Goal: Task Accomplishment & Management: Manage account settings

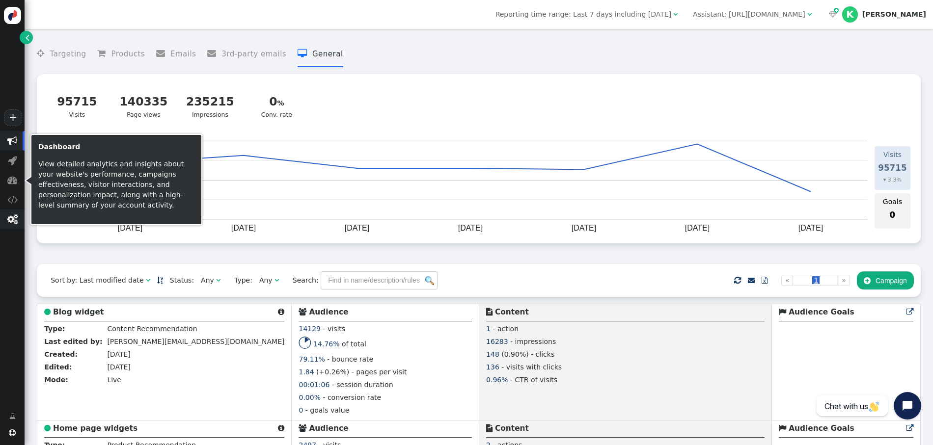
click at [11, 220] on span "" at bounding box center [12, 219] width 10 height 10
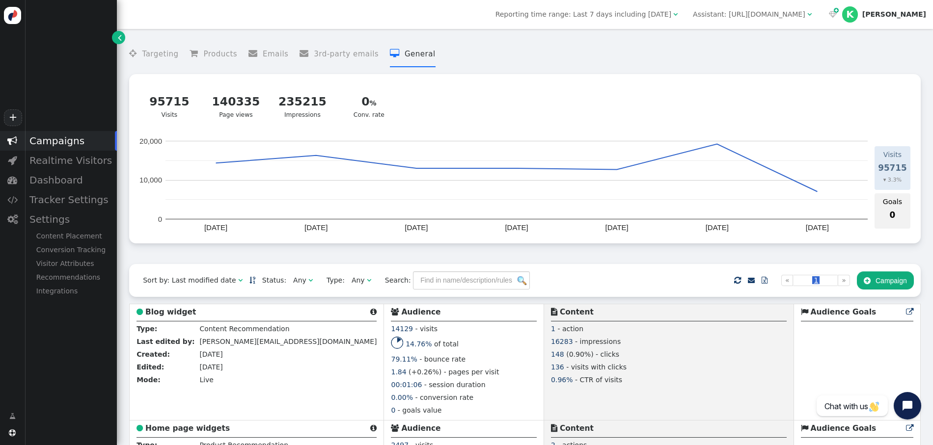
click at [54, 361] on div " Campaigns  Realtime Visitors  Dashboard  Tracker Settings  Settings Conte…" at bounding box center [58, 265] width 117 height 269
click at [857, 17] on div "K" at bounding box center [850, 14] width 16 height 16
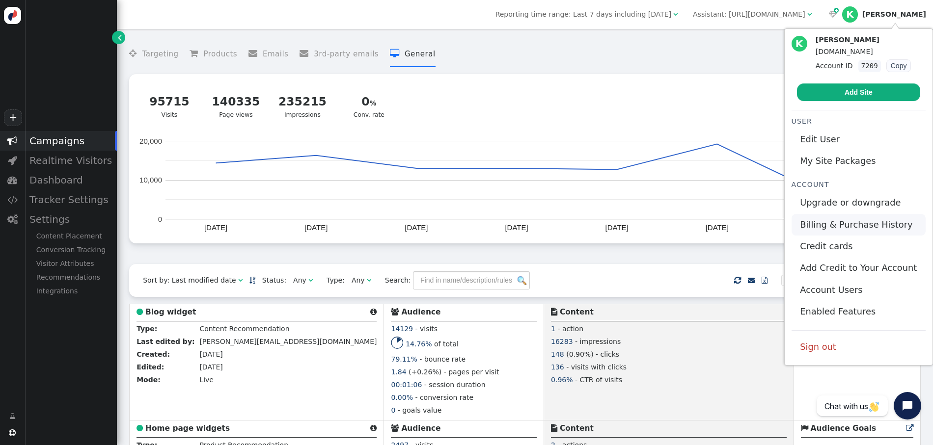
click at [869, 230] on link "Billing & Purchase History" at bounding box center [858, 225] width 134 height 22
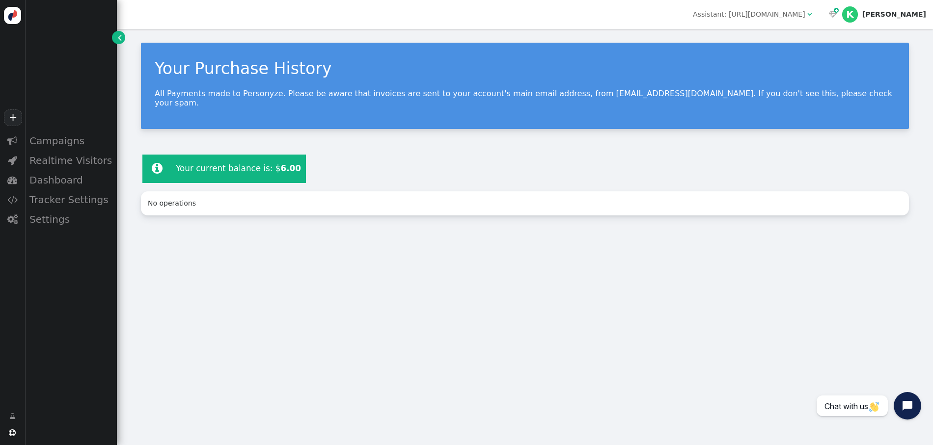
click at [593, 117] on div "Your Purchase History All Payments made to Personyze. Please be aware that invo…" at bounding box center [525, 86] width 768 height 86
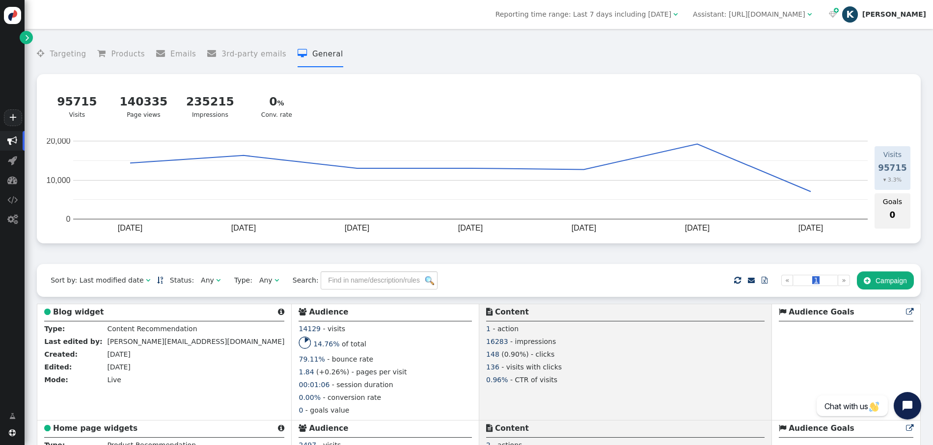
click at [902, 17] on span "[PERSON_NAME]" at bounding box center [884, 14] width 84 height 16
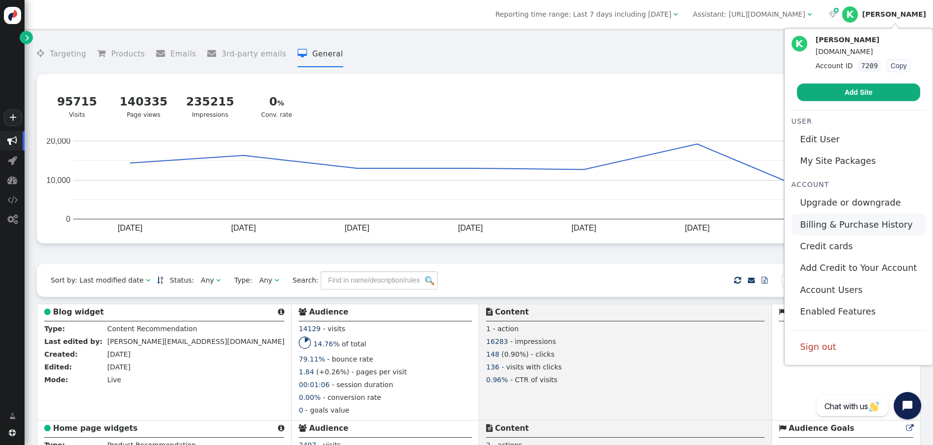
click at [845, 224] on link "Billing & Purchase History" at bounding box center [858, 225] width 134 height 22
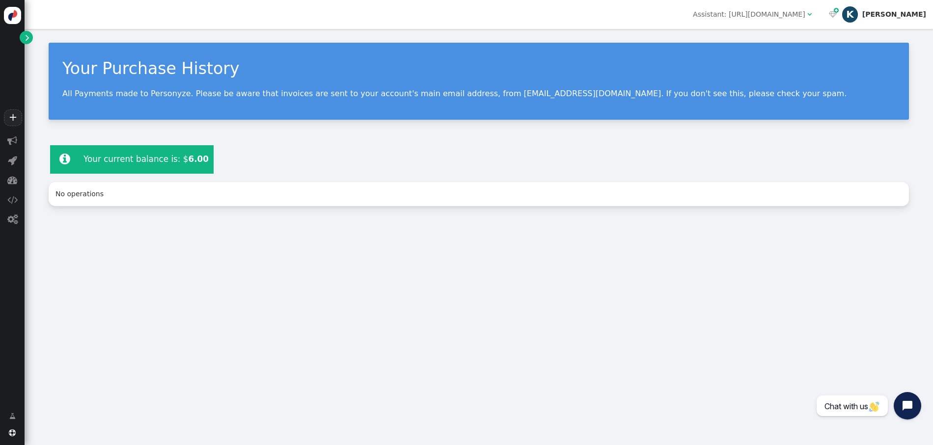
click at [906, 12] on div "[PERSON_NAME]" at bounding box center [894, 14] width 64 height 8
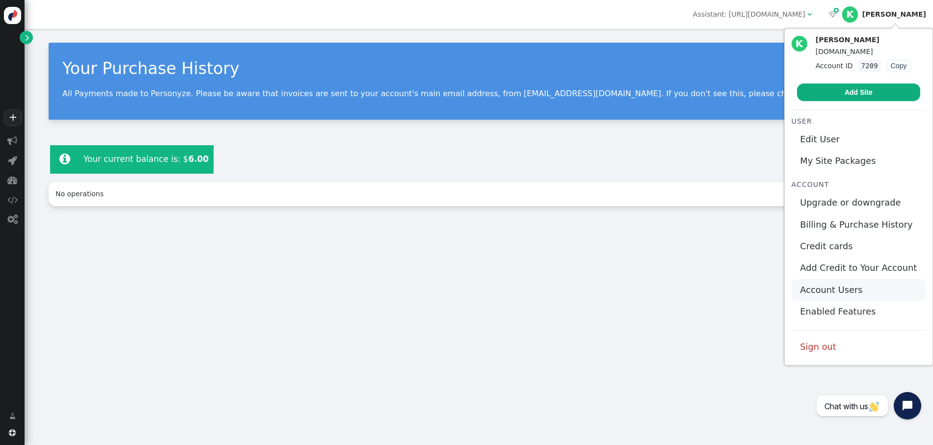
click at [842, 289] on link "Account Users" at bounding box center [858, 290] width 134 height 22
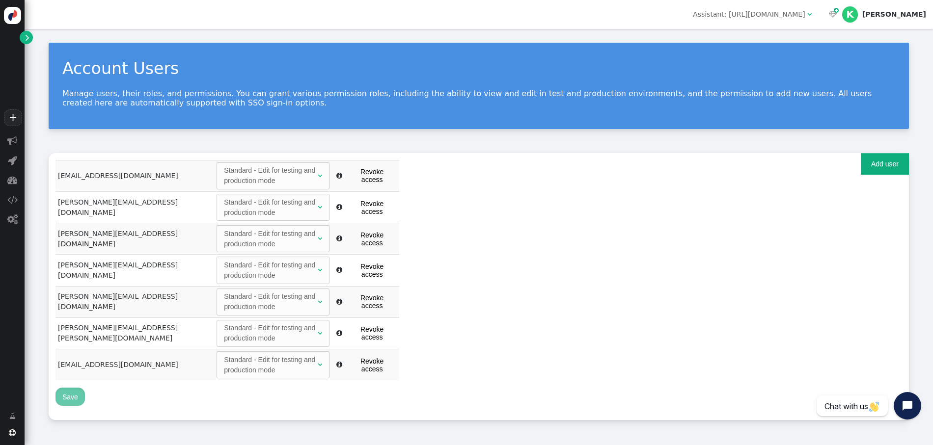
click at [233, 229] on div "Standard - Edit for testing and production mode" at bounding box center [270, 239] width 92 height 21
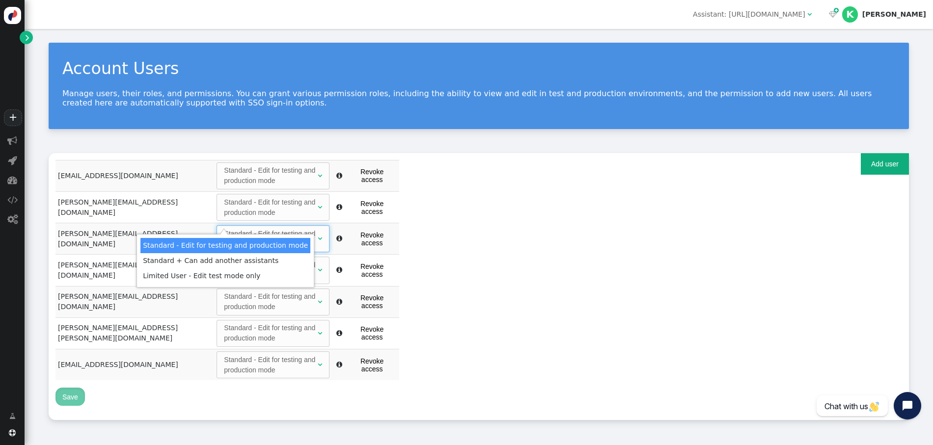
click at [180, 141] on div "Account Users Manage users, their roles, and permissions. You can grant various…" at bounding box center [479, 231] width 908 height 405
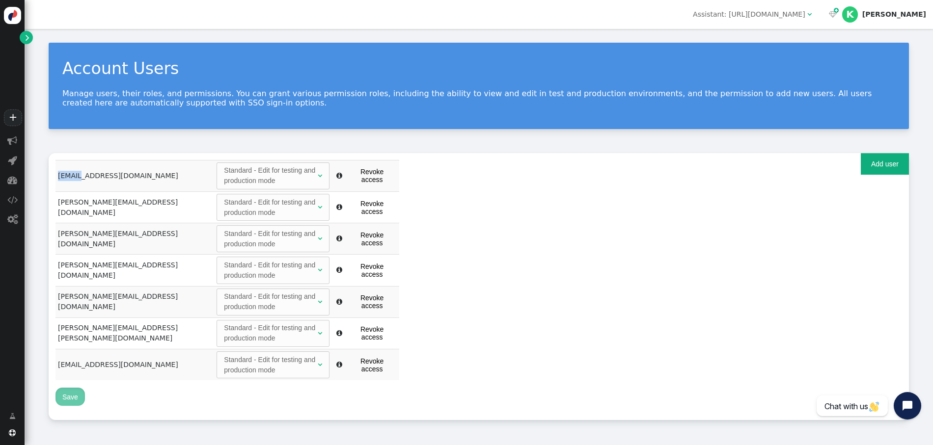
click at [180, 141] on div "Account Users Manage users, their roles, and permissions. You can grant various…" at bounding box center [479, 231] width 908 height 405
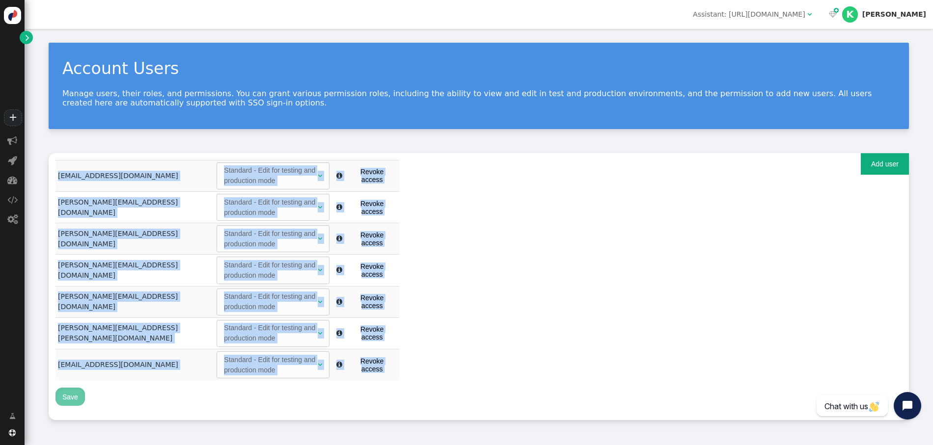
click at [180, 141] on div "Account Users Manage users, their roles, and permissions. You can grant various…" at bounding box center [479, 231] width 908 height 405
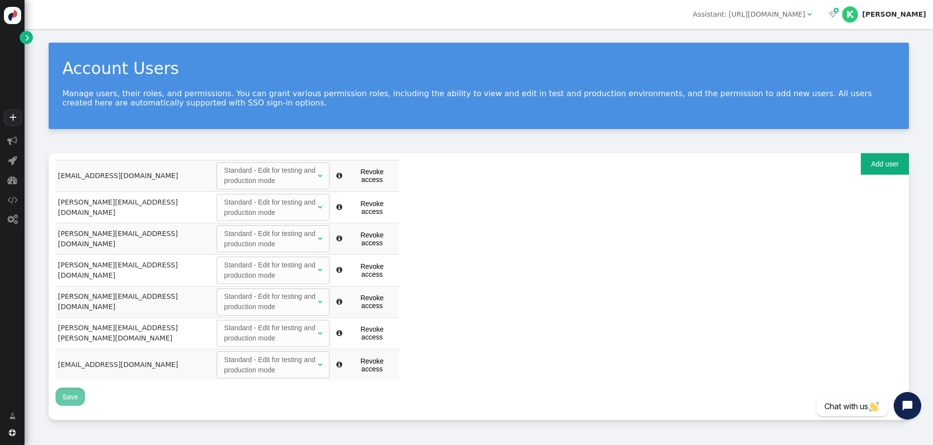
click at [168, 385] on div "Account Users Manage users, their roles, and permissions. You can grant various…" at bounding box center [479, 237] width 908 height 416
click at [857, 17] on div "K" at bounding box center [850, 14] width 16 height 16
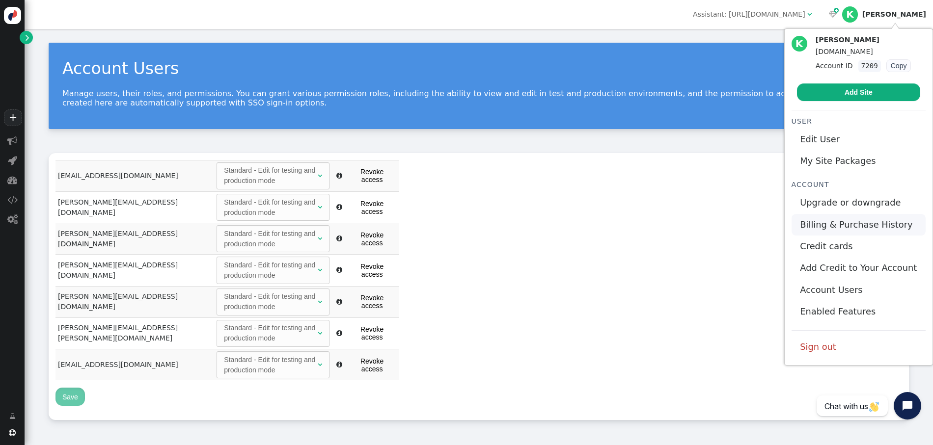
click at [865, 224] on link "Billing & Purchase History" at bounding box center [858, 225] width 134 height 22
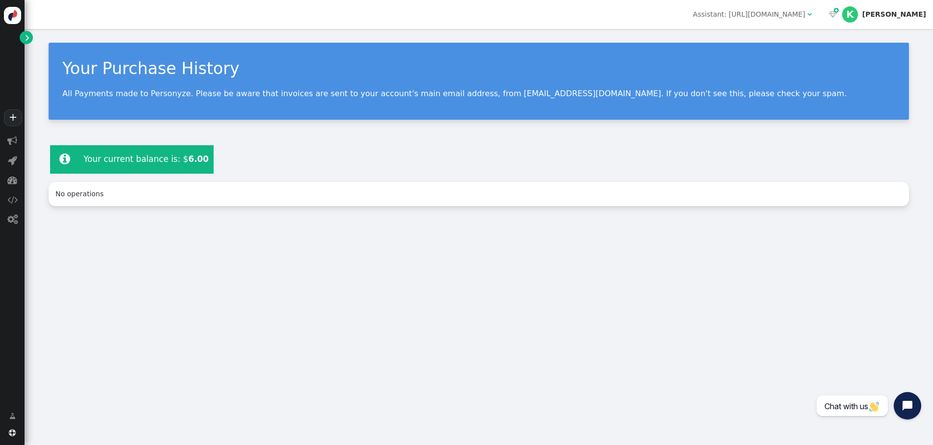
click at [916, 5] on div "  [PERSON_NAME]" at bounding box center [877, 14] width 110 height 29
click at [915, 13] on div "[PERSON_NAME]" at bounding box center [894, 14] width 64 height 8
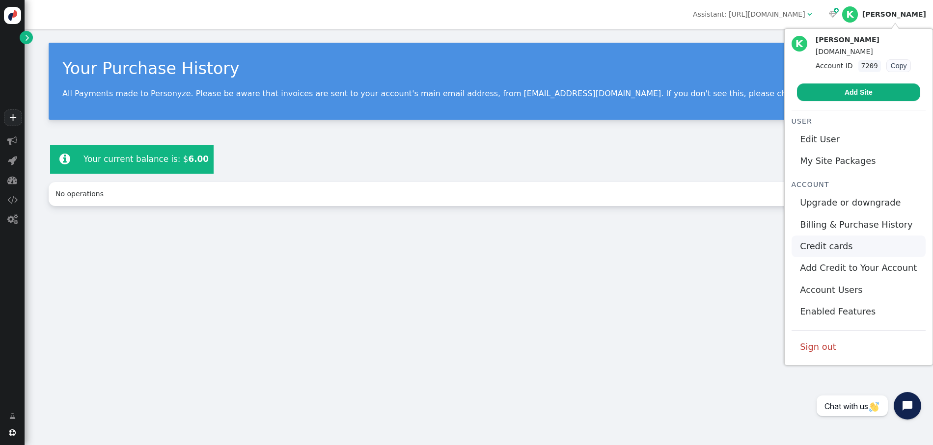
click at [856, 246] on link "Credit cards" at bounding box center [858, 247] width 134 height 22
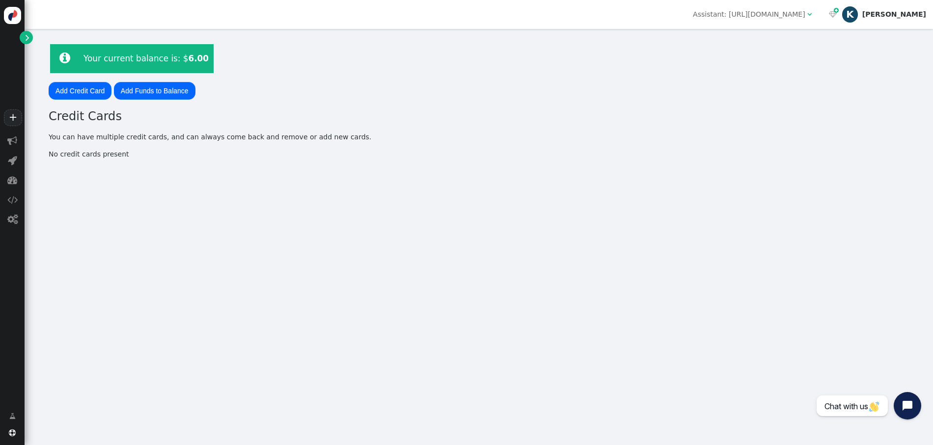
click at [906, 10] on div "[PERSON_NAME]" at bounding box center [894, 14] width 64 height 8
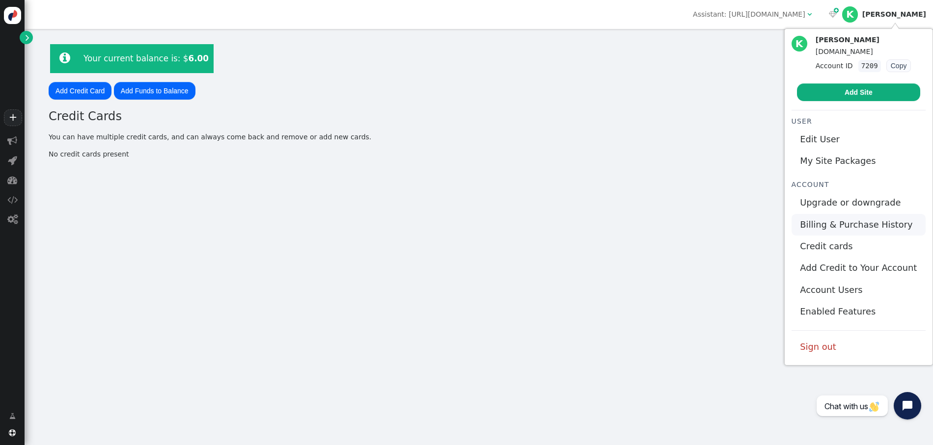
click at [853, 229] on link "Billing & Purchase History" at bounding box center [858, 225] width 134 height 22
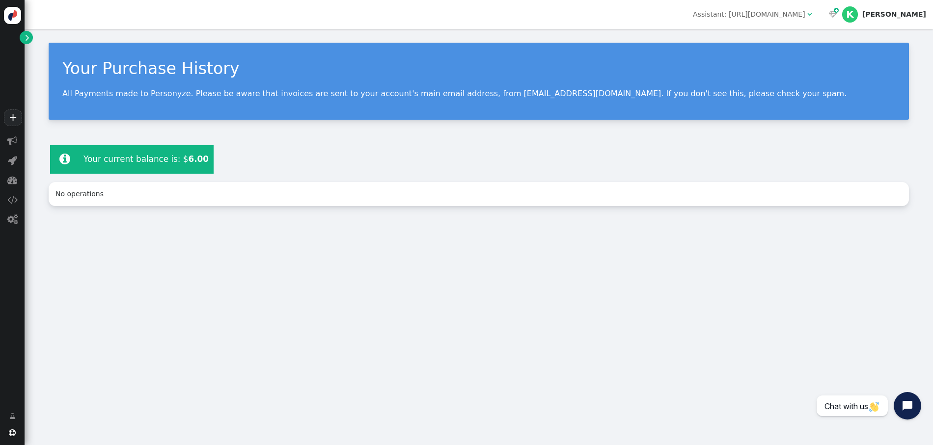
click at [161, 161] on td "Your current balance is: $ 6.00 Please, add a credit card Add Funds to Balance" at bounding box center [147, 159] width 134 height 27
click at [273, 164] on div " Your current balance is: $ 6.00 Please, add a credit card Add Funds to Balance" at bounding box center [479, 160] width 860 height 32
